Goal: Navigation & Orientation: Understand site structure

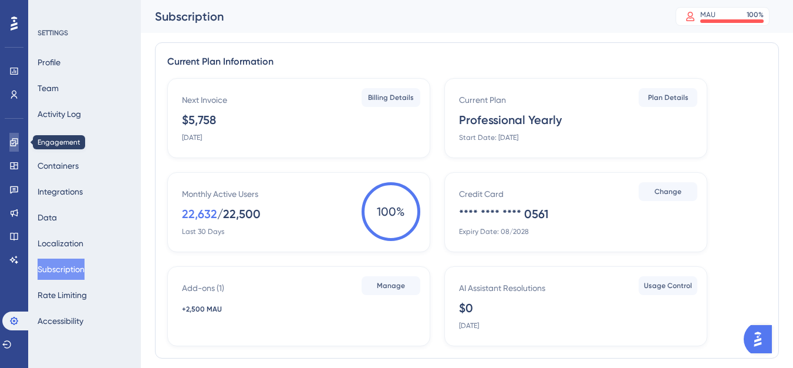
click at [0, 0] on icon at bounding box center [0, 0] width 0 height 0
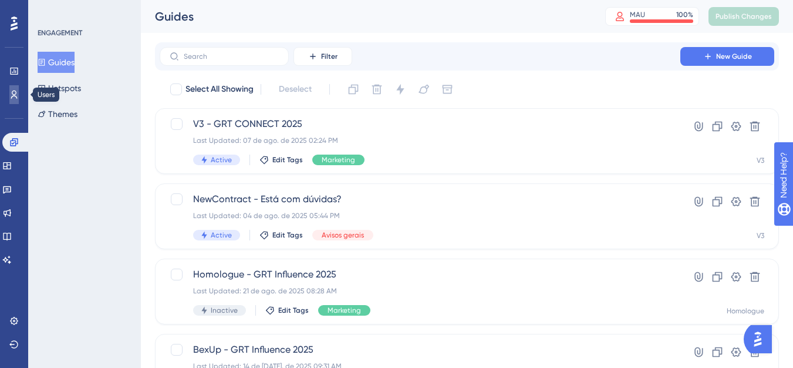
click at [19, 98] on link at bounding box center [13, 94] width 9 height 19
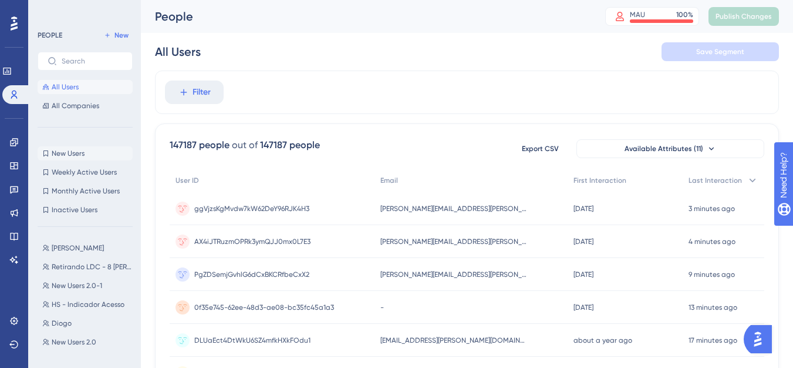
click at [81, 152] on span "New Users" at bounding box center [68, 153] width 33 height 9
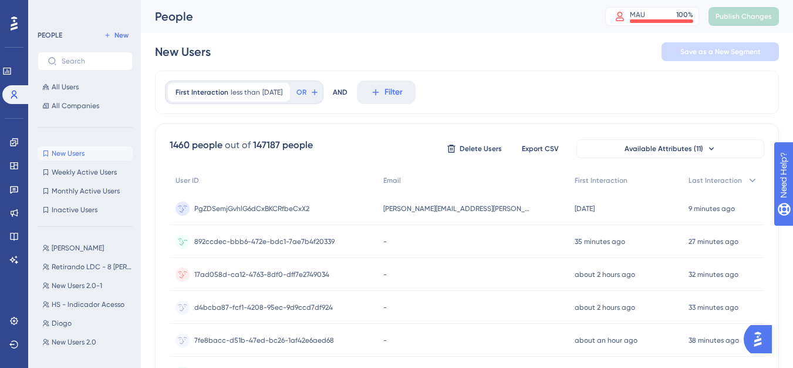
click at [317, 244] on span "892ccdec-bbb6-472e-bdc1-7ae7b4f20339" at bounding box center [264, 241] width 140 height 9
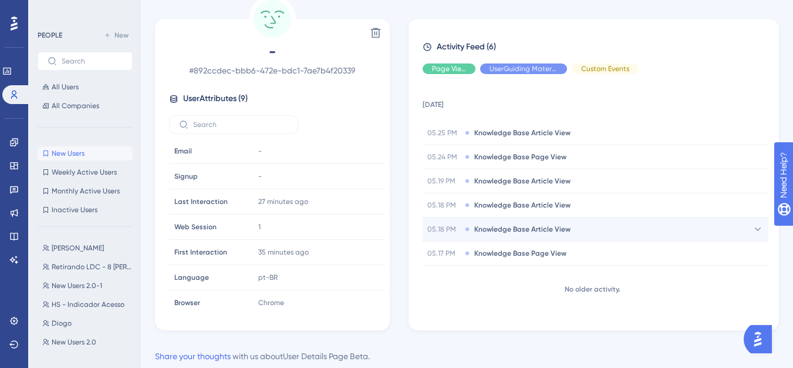
scroll to position [21, 0]
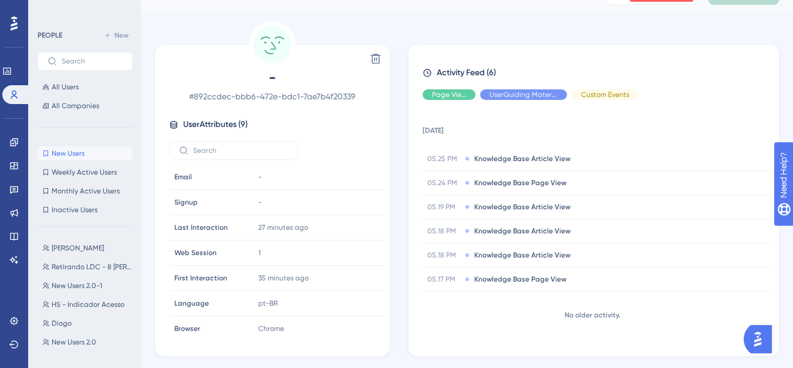
click at [755, 333] on img "Open AI Assistant Launcher" at bounding box center [758, 338] width 21 height 21
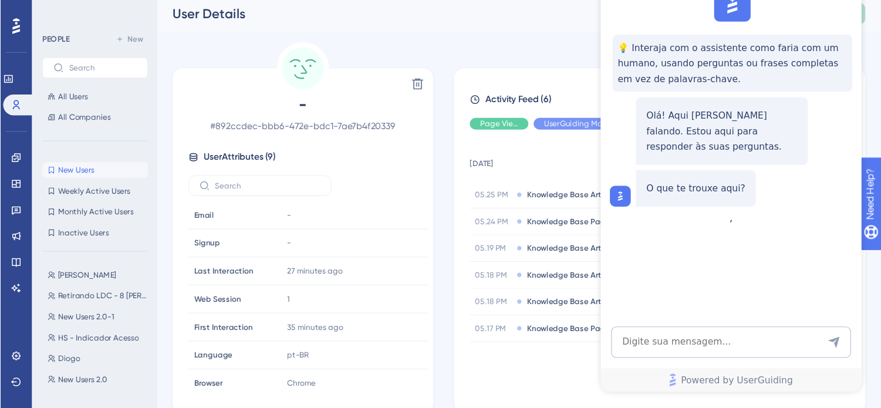
scroll to position [0, 0]
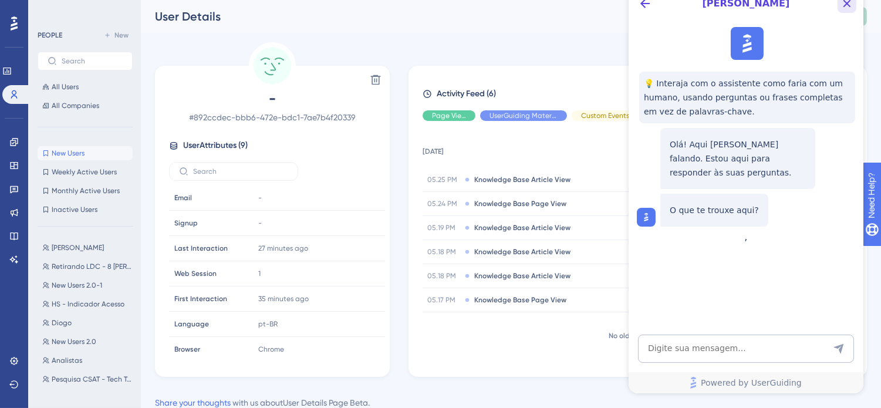
click at [802, 2] on icon "Close Button" at bounding box center [847, 3] width 14 height 14
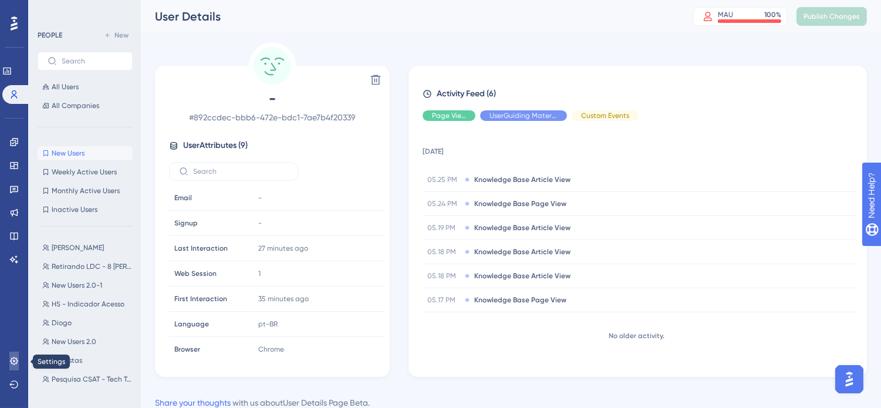
click at [11, 367] on link at bounding box center [13, 361] width 9 height 19
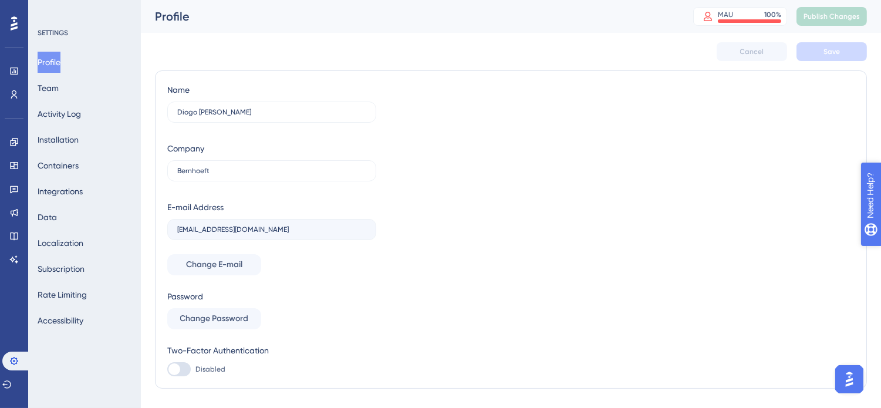
drag, startPoint x: 908, startPoint y: 251, endPoint x: 1728, endPoint y: 443, distance: 842.2
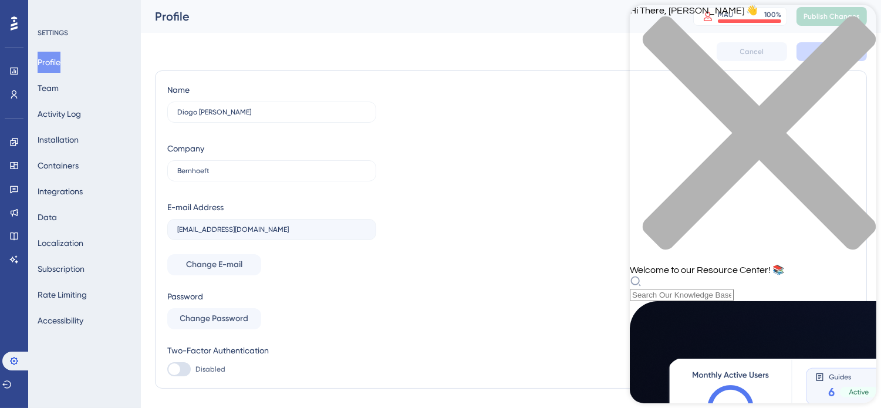
click at [752, 275] on div "Resource Center Header" at bounding box center [753, 288] width 247 height 26
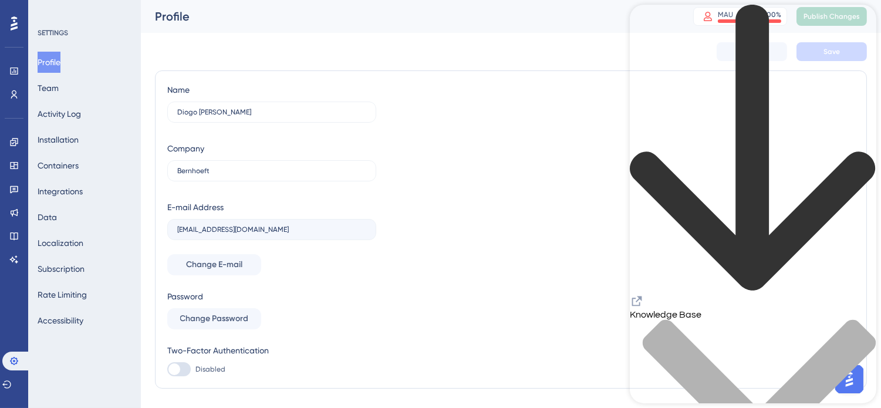
click at [644, 294] on icon "Resource Center Header" at bounding box center [637, 301] width 14 height 14
click at [15, 232] on icon at bounding box center [13, 235] width 9 height 9
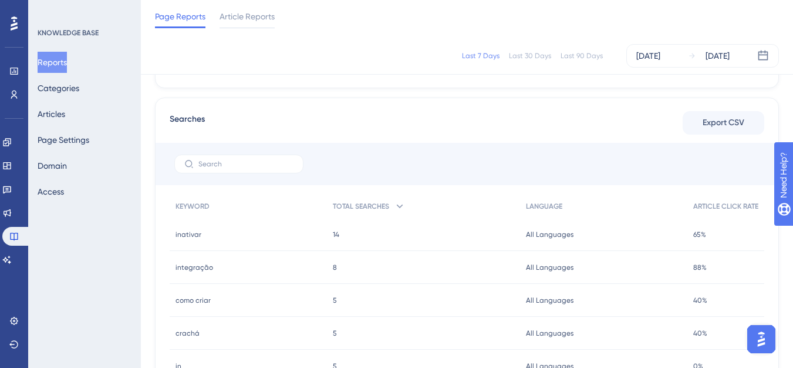
scroll to position [470, 0]
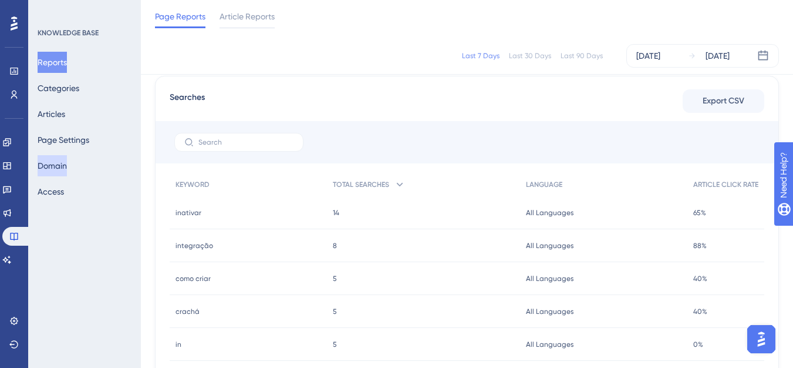
click at [67, 172] on button "Domain" at bounding box center [52, 165] width 29 height 21
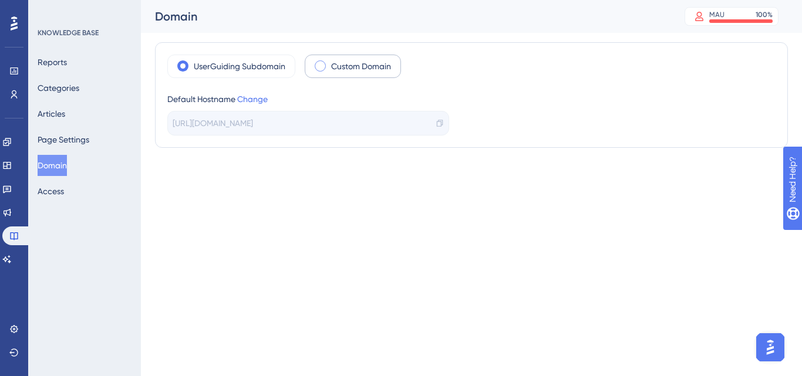
click at [341, 70] on label "Custom Domain" at bounding box center [361, 66] width 60 height 14
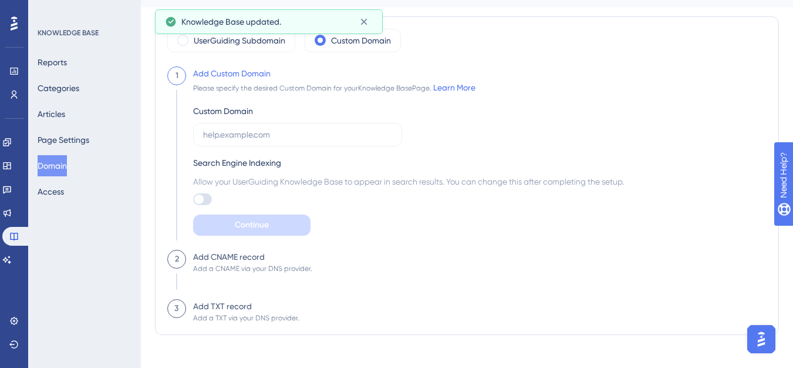
scroll to position [40, 0]
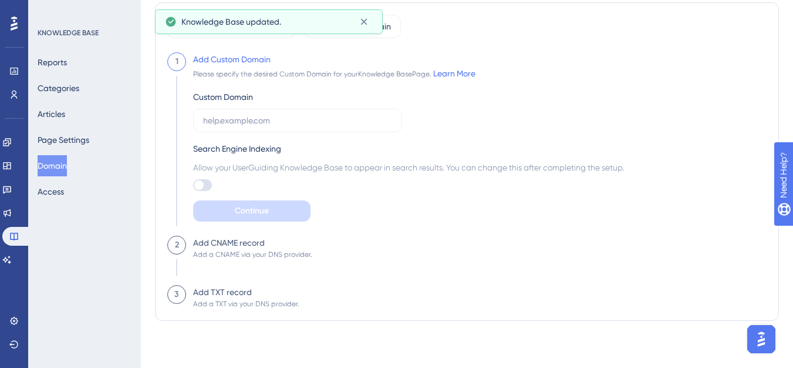
click at [200, 181] on div at bounding box center [198, 184] width 9 height 9
click at [193, 185] on input "checkbox" at bounding box center [193, 185] width 1 height 1
checkbox input "true"
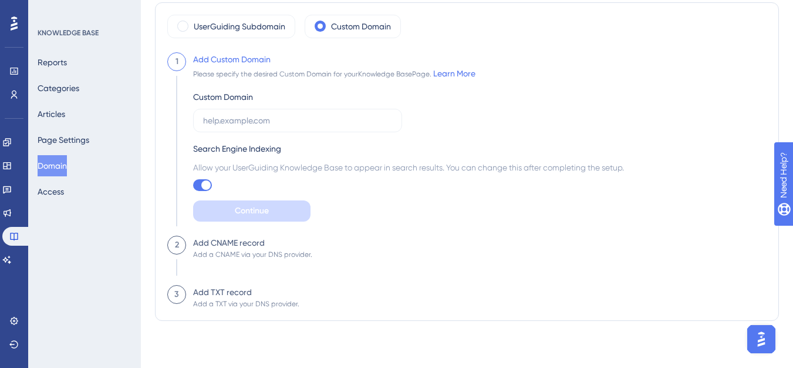
scroll to position [0, 0]
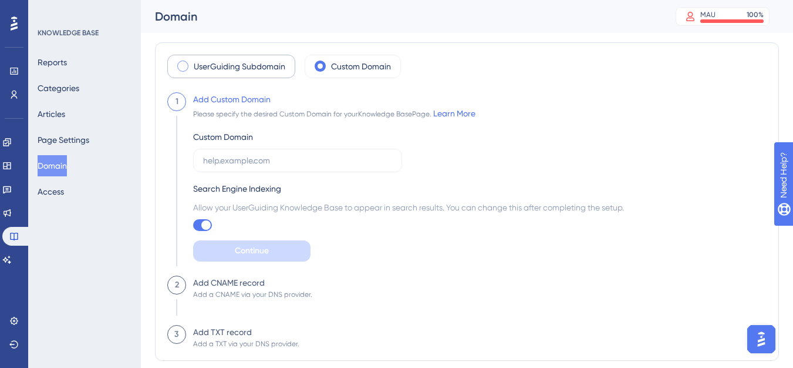
click at [236, 76] on div "UserGuiding Subdomain" at bounding box center [231, 66] width 128 height 23
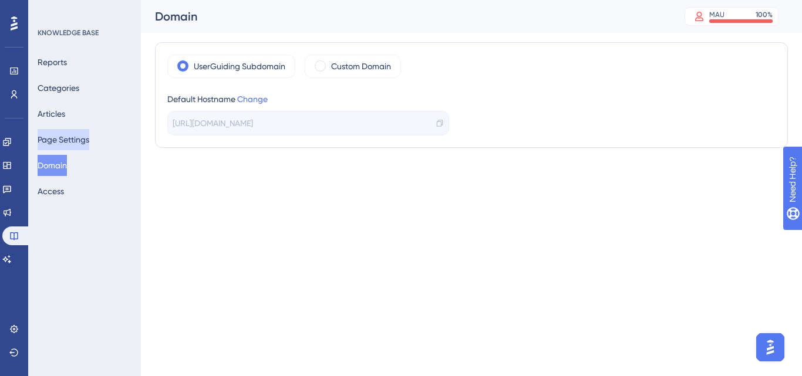
click at [54, 144] on button "Page Settings" at bounding box center [64, 139] width 52 height 21
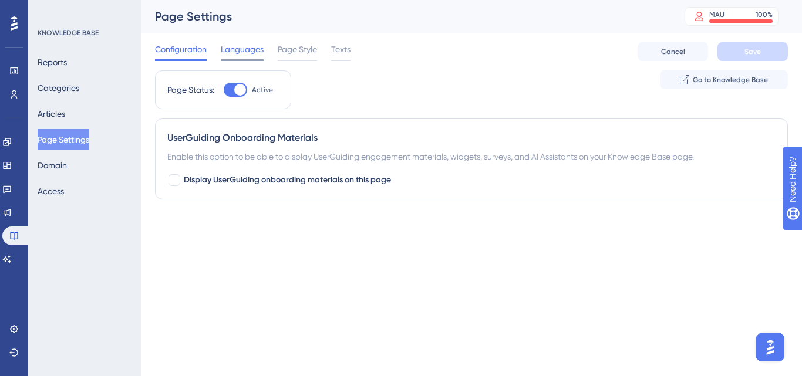
click at [255, 59] on div "Languages" at bounding box center [242, 51] width 43 height 19
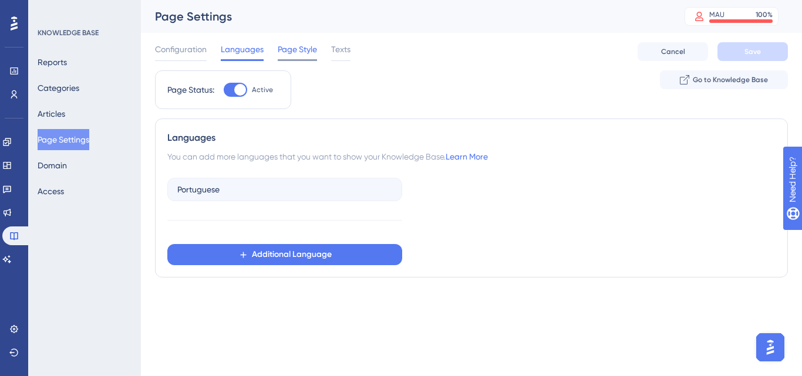
click at [282, 56] on div "Page Style" at bounding box center [297, 51] width 39 height 19
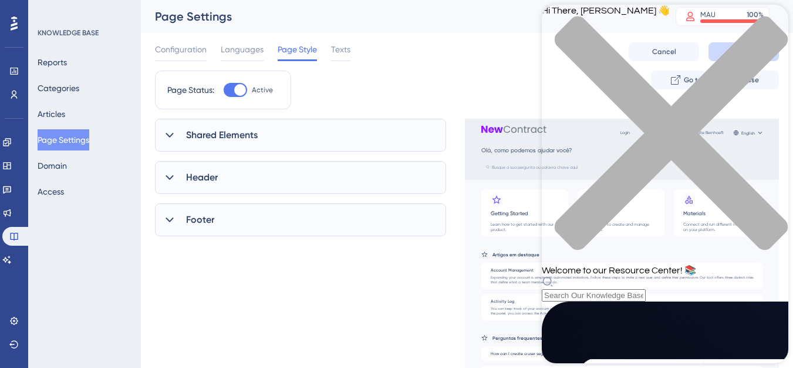
scroll to position [513, 0]
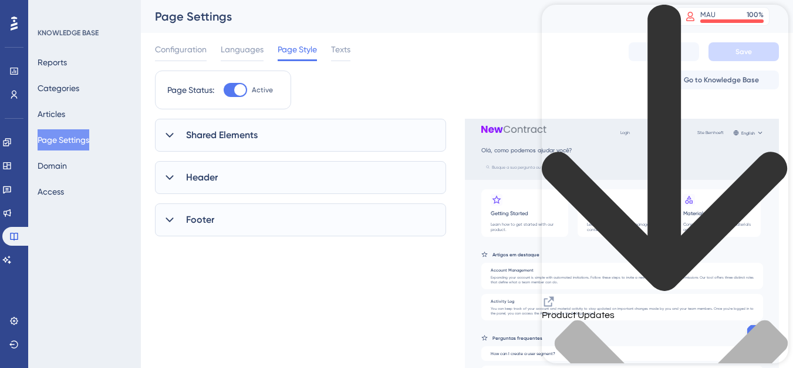
scroll to position [0, 0]
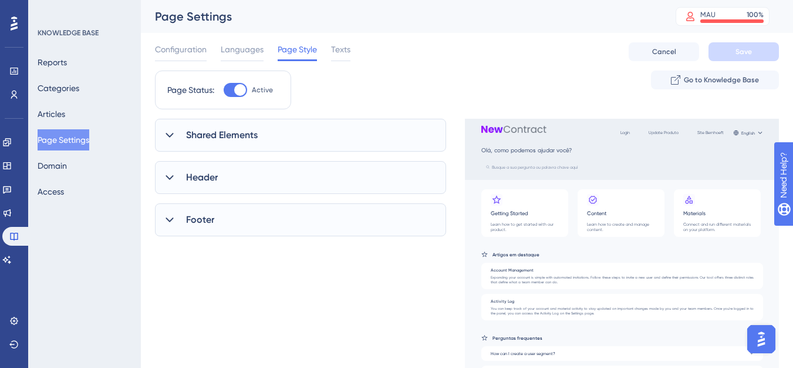
click at [290, 144] on div "Shared Elements" at bounding box center [300, 135] width 291 height 33
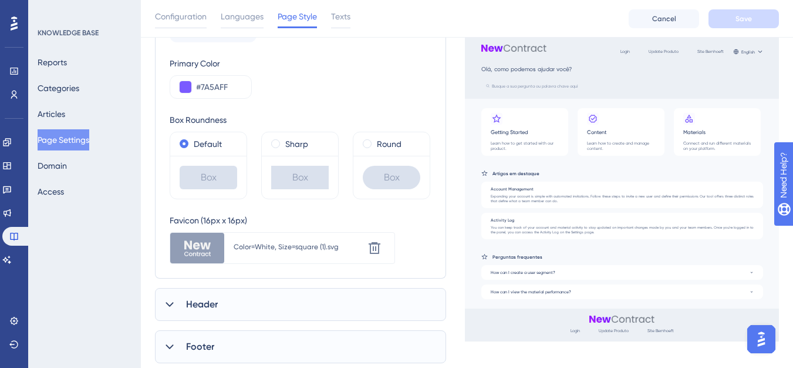
scroll to position [271, 0]
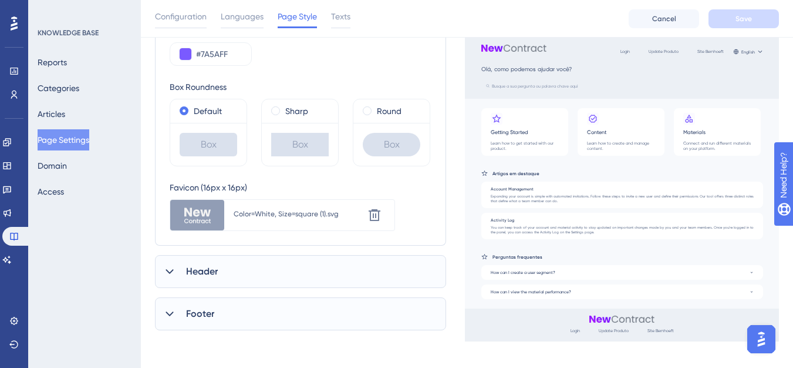
click at [284, 268] on div "Header" at bounding box center [300, 271] width 291 height 33
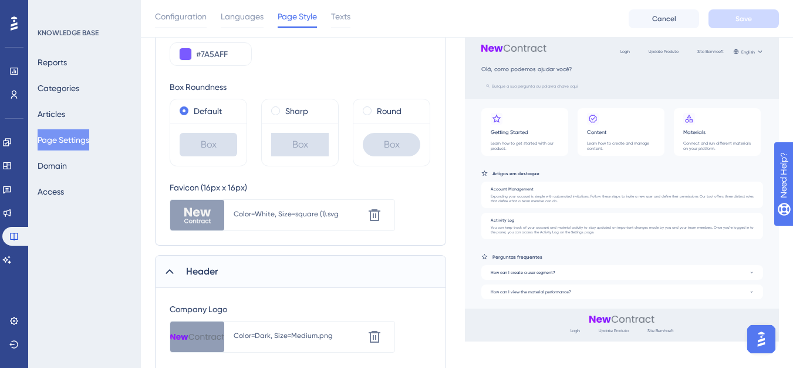
scroll to position [506, 0]
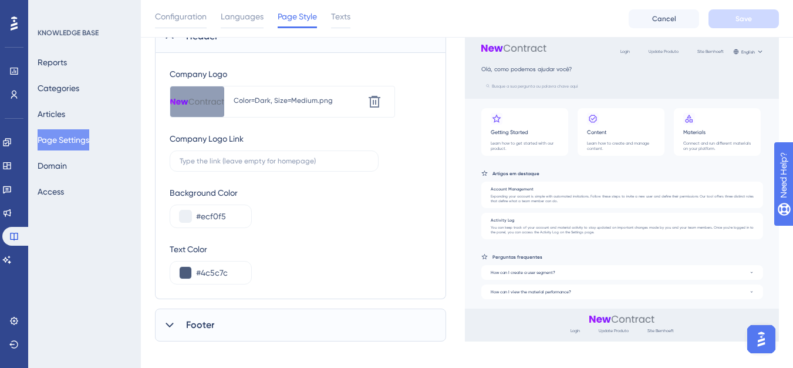
click at [283, 331] on div "Footer" at bounding box center [300, 324] width 291 height 33
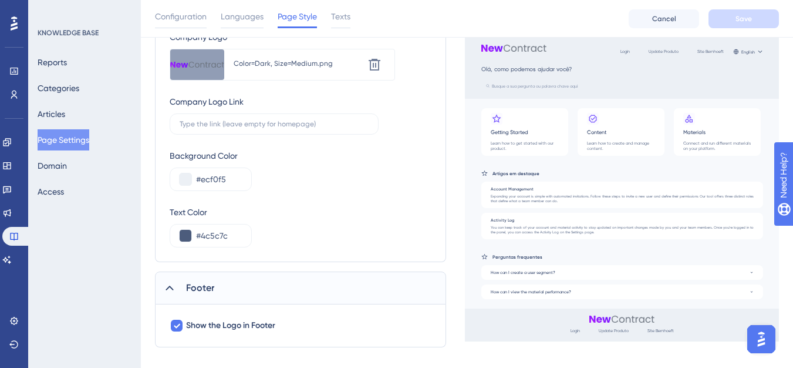
scroll to position [560, 0]
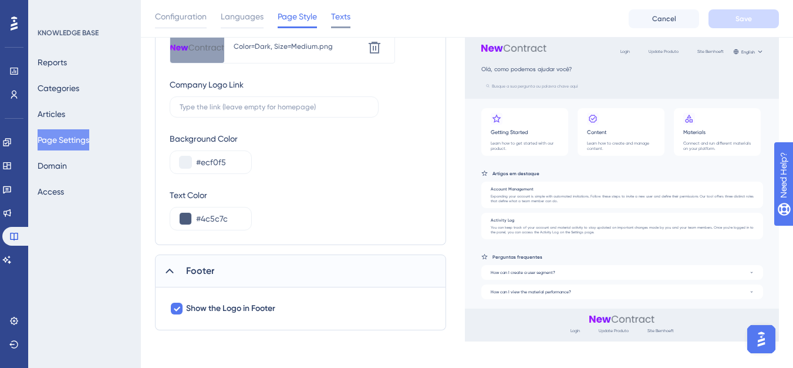
click at [332, 18] on span "Texts" at bounding box center [340, 16] width 19 height 14
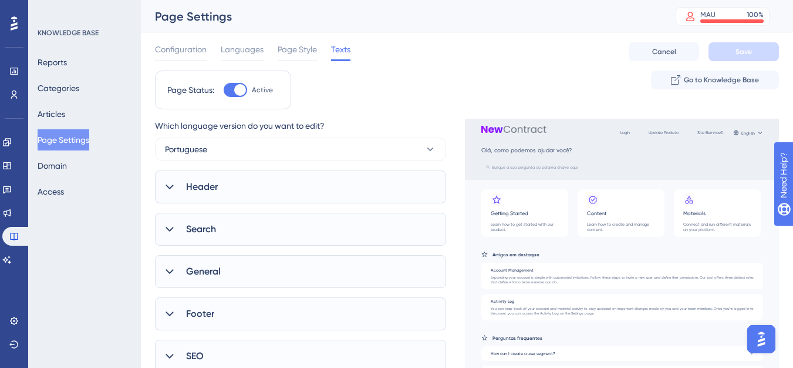
click at [271, 177] on div "Header" at bounding box center [300, 186] width 291 height 33
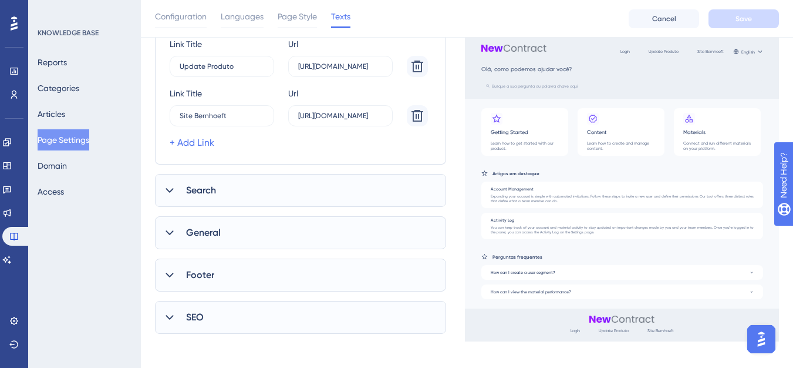
scroll to position [287, 0]
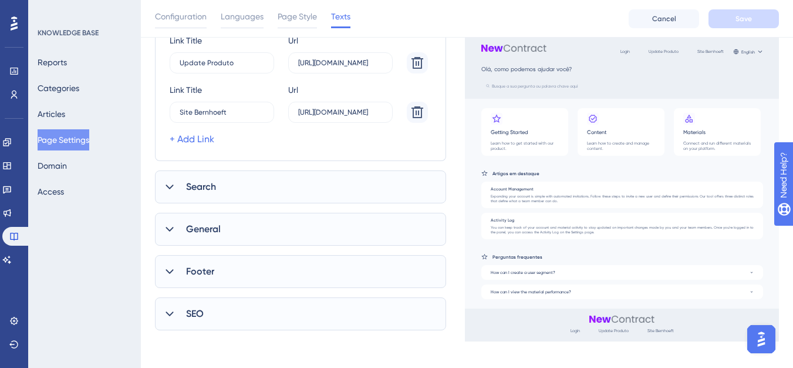
click at [272, 179] on div "Search" at bounding box center [300, 186] width 291 height 33
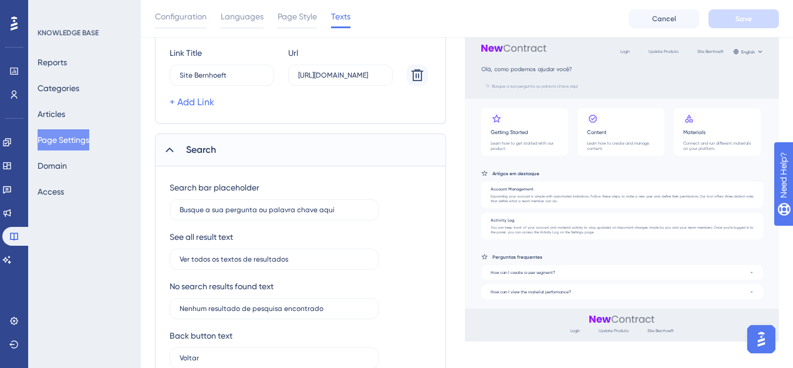
scroll to position [405, 0]
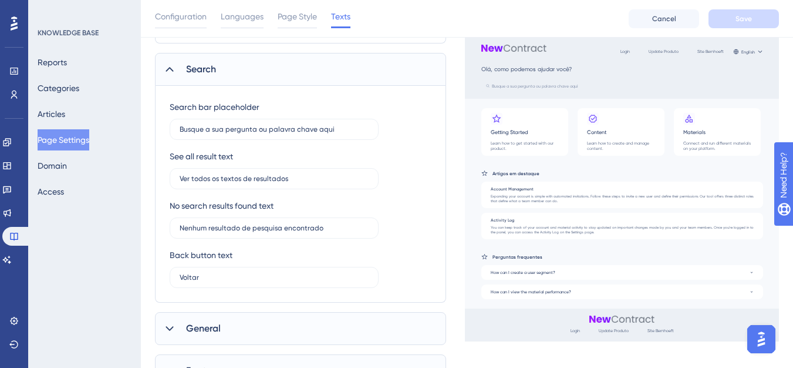
click at [256, 322] on div "General" at bounding box center [300, 328] width 291 height 33
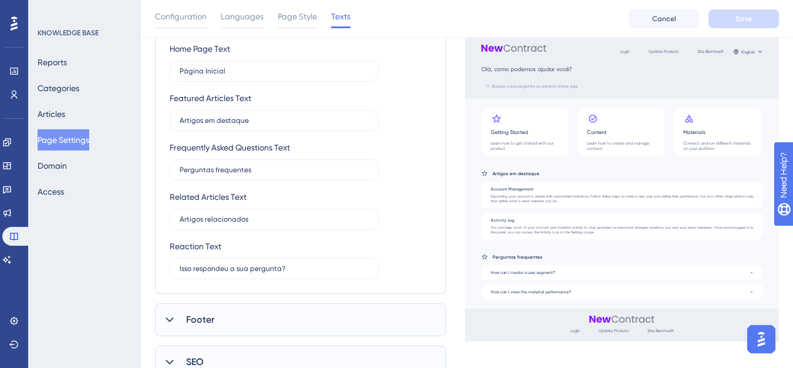
scroll to position [757, 0]
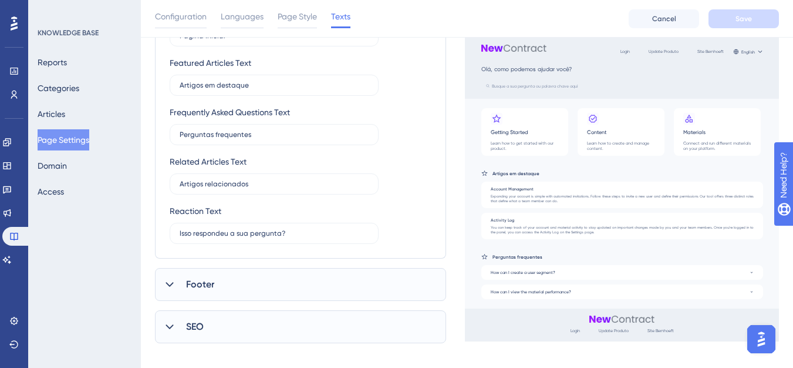
click at [236, 278] on div "Footer" at bounding box center [300, 284] width 291 height 33
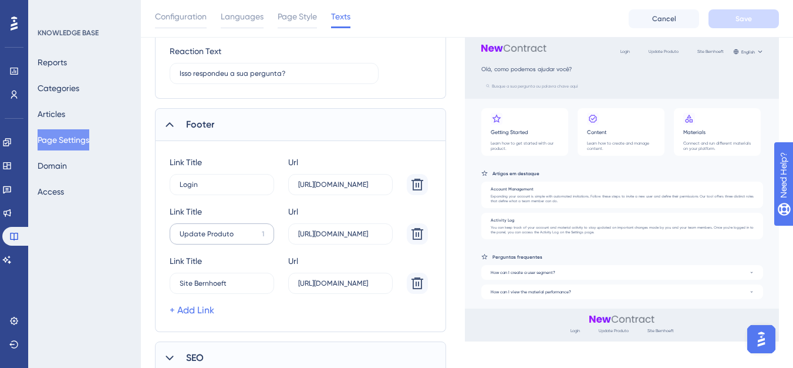
scroll to position [961, 0]
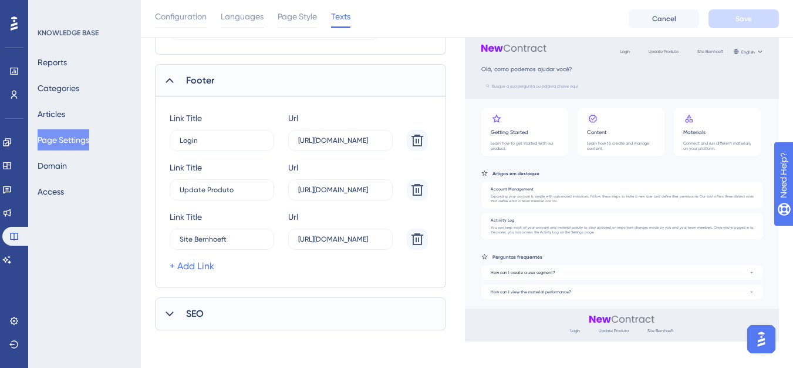
click at [284, 322] on div "SEO" at bounding box center [300, 313] width 291 height 33
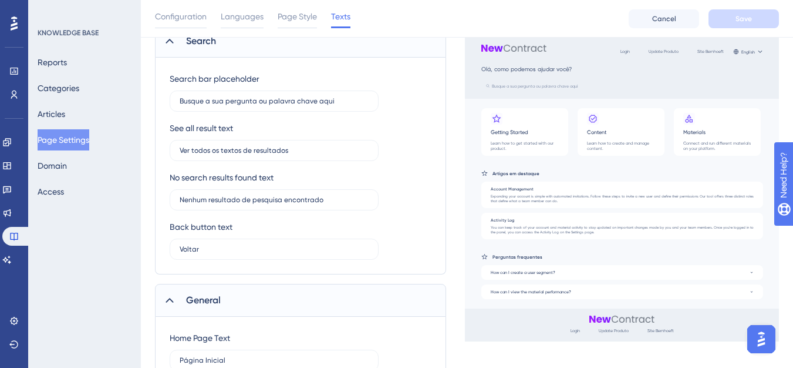
scroll to position [80, 0]
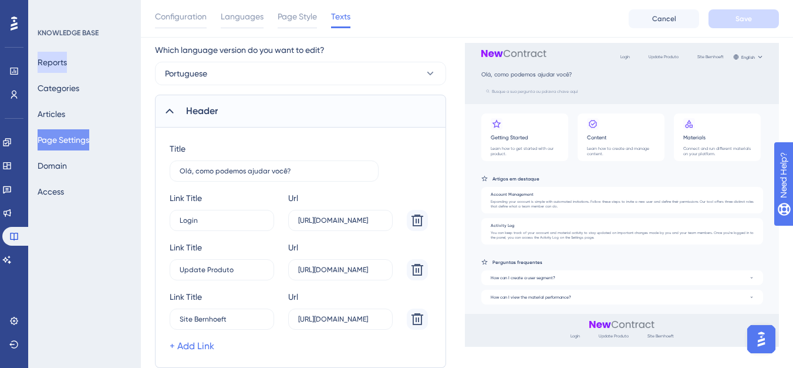
click at [67, 68] on button "Reports" at bounding box center [52, 62] width 29 height 21
